Goal: Information Seeking & Learning: Compare options

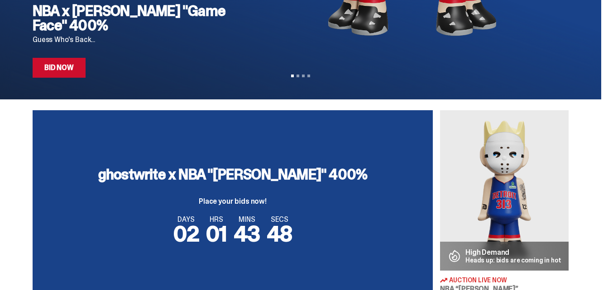
scroll to position [45, 0]
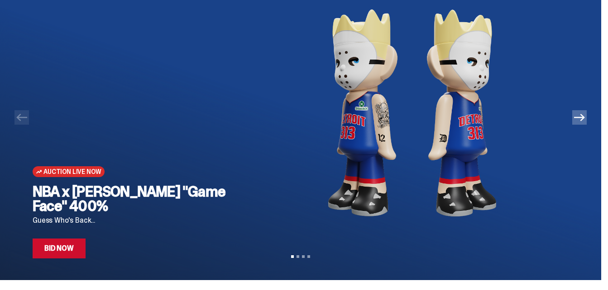
click at [584, 121] on icon "Next" at bounding box center [579, 117] width 11 height 11
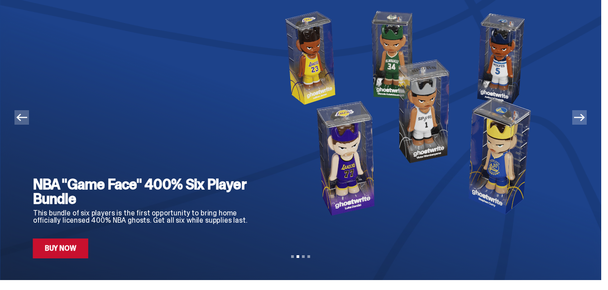
click at [584, 121] on icon "Next" at bounding box center [579, 117] width 11 height 11
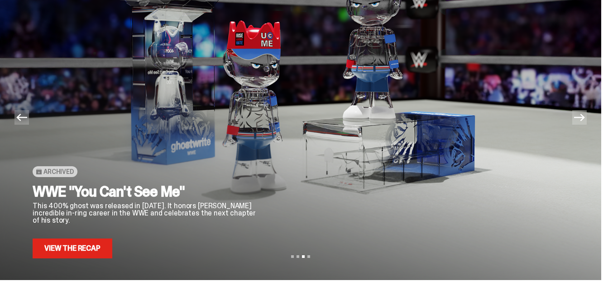
click at [584, 121] on icon "Next" at bounding box center [579, 117] width 11 height 11
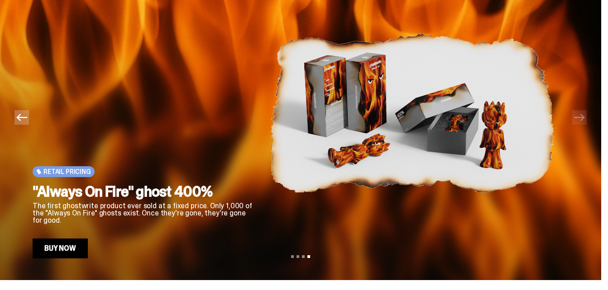
click at [27, 124] on button "Previous" at bounding box center [21, 117] width 14 height 14
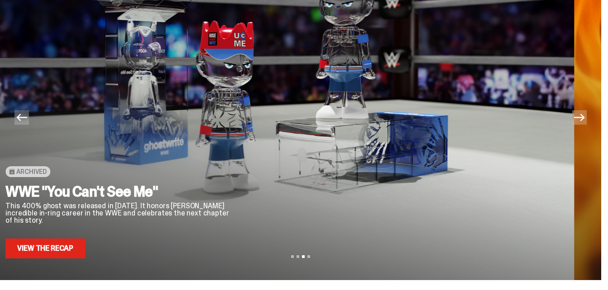
click at [27, 124] on button "Previous" at bounding box center [21, 117] width 14 height 14
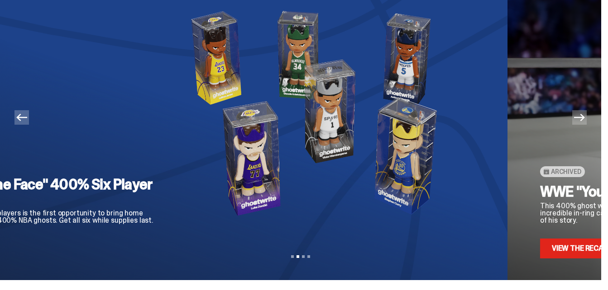
click at [27, 124] on button "Previous" at bounding box center [21, 117] width 14 height 14
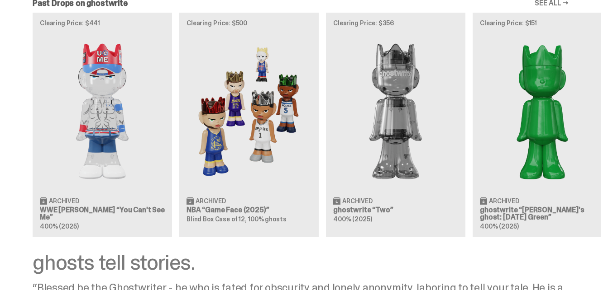
scroll to position [922, 0]
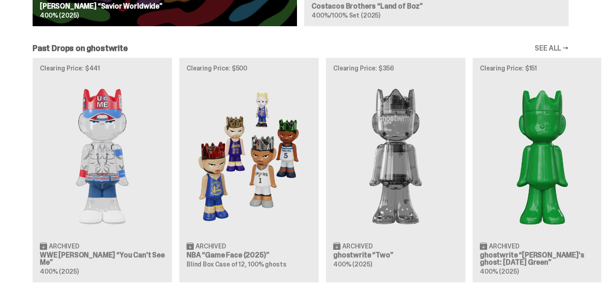
click at [566, 46] on link "SEE ALL →" at bounding box center [551, 48] width 34 height 7
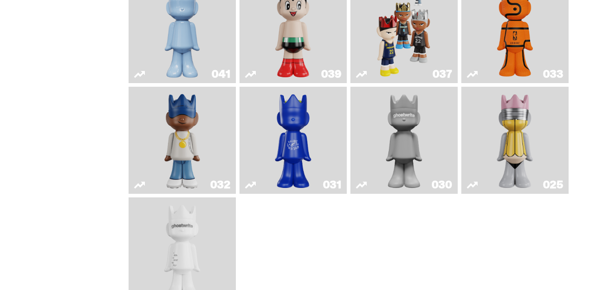
scroll to position [498, 0]
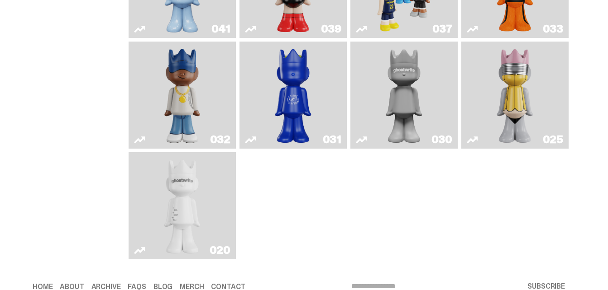
click at [182, 112] on img "Swingman" at bounding box center [182, 95] width 56 height 100
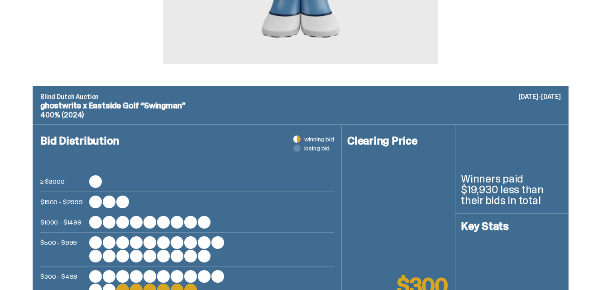
scroll to position [90, 0]
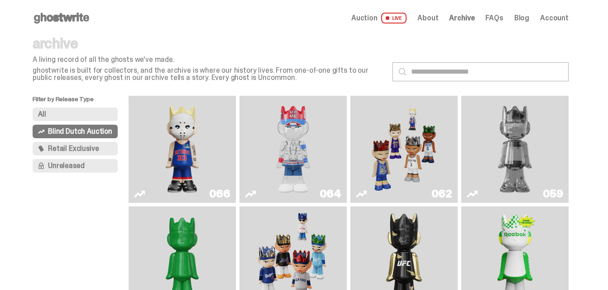
scroll to position [90, 0]
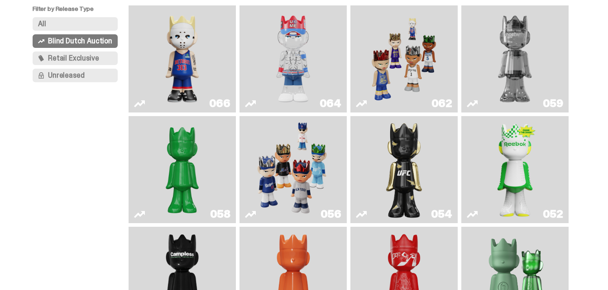
click at [411, 175] on img "Ruby" at bounding box center [403, 170] width 43 height 100
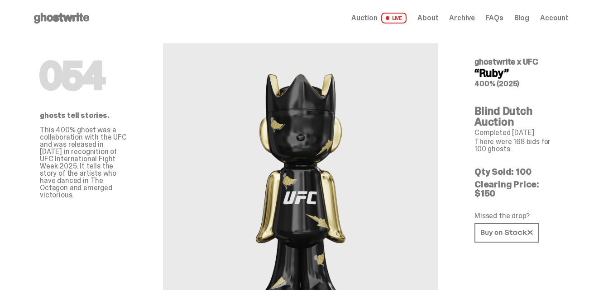
scroll to position [136, 0]
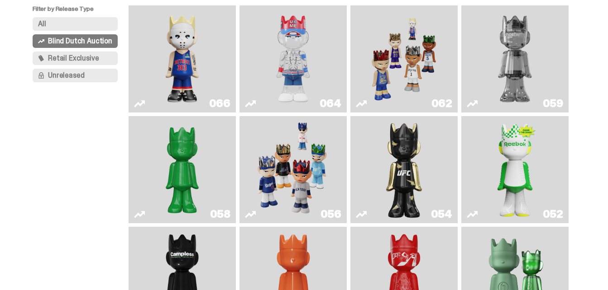
scroll to position [226, 0]
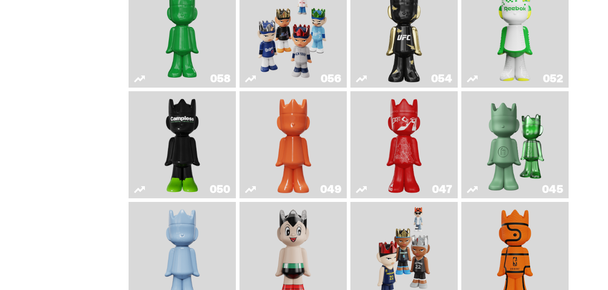
click at [518, 250] on img "Game Ball" at bounding box center [514, 256] width 43 height 100
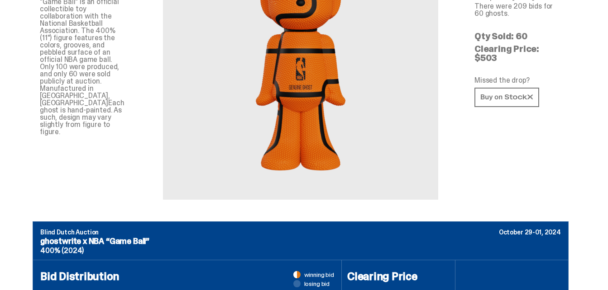
scroll to position [45, 0]
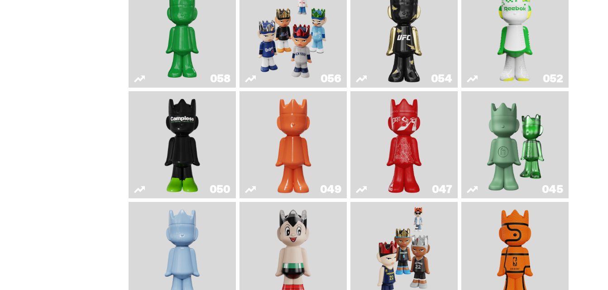
scroll to position [317, 0]
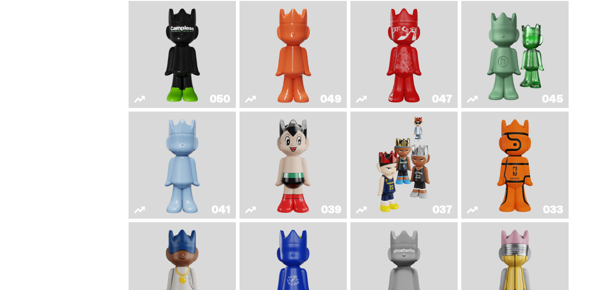
click at [290, 169] on img "Astro Boy" at bounding box center [292, 165] width 43 height 100
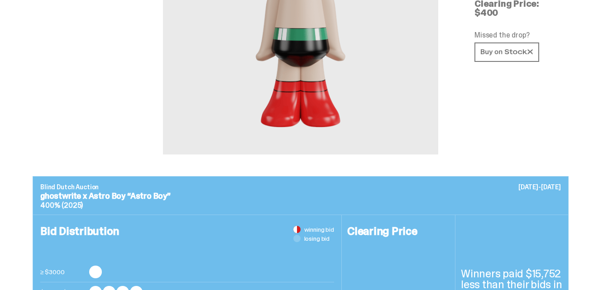
scroll to position [317, 0]
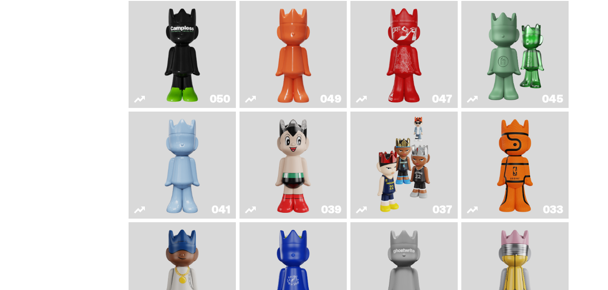
scroll to position [226, 0]
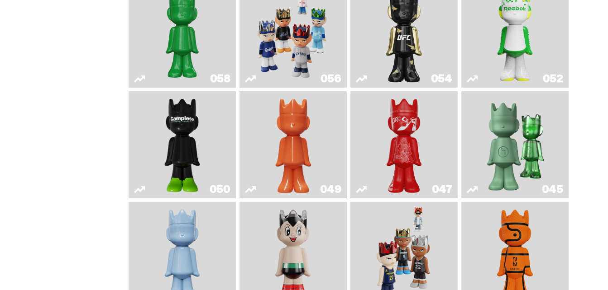
click at [295, 141] on img "Schrödinger's ghost: Orange Vibe" at bounding box center [292, 145] width 43 height 100
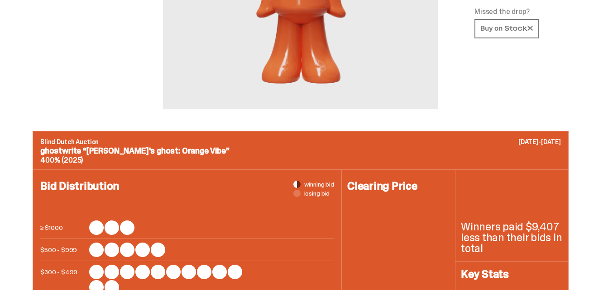
scroll to position [90, 0]
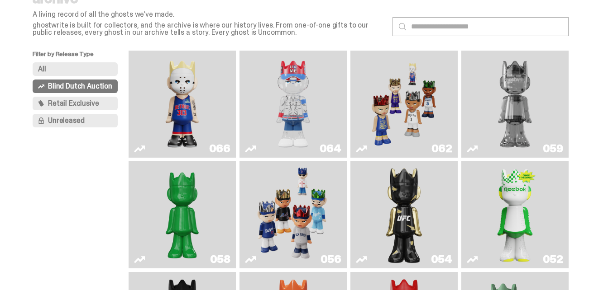
scroll to position [90, 0]
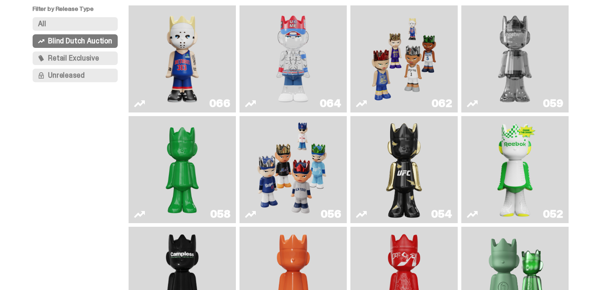
click at [519, 153] on img "Court Victory" at bounding box center [514, 170] width 43 height 100
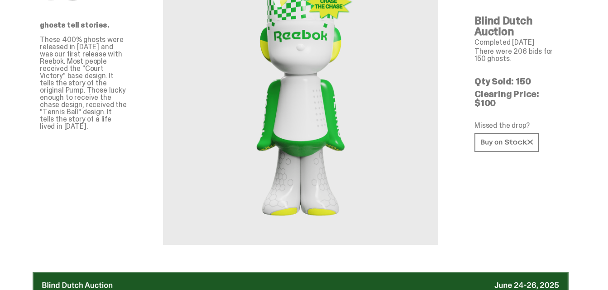
scroll to position [136, 0]
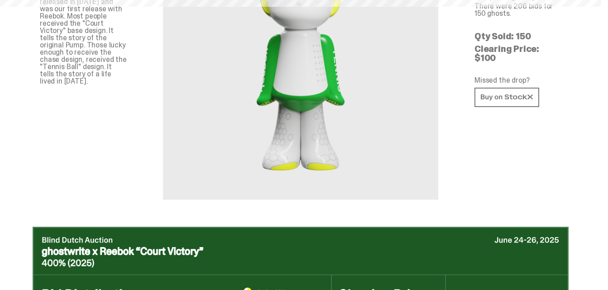
scroll to position [90, 0]
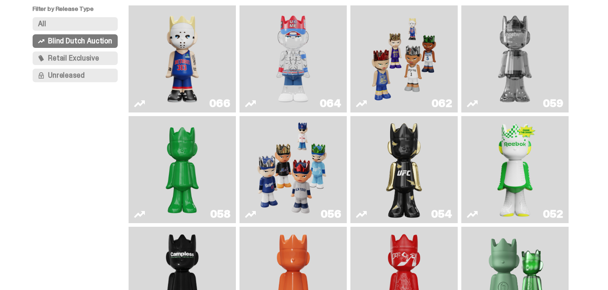
click at [309, 54] on img "You Can't See Me" at bounding box center [293, 59] width 80 height 100
